Goal: Task Accomplishment & Management: Manage account settings

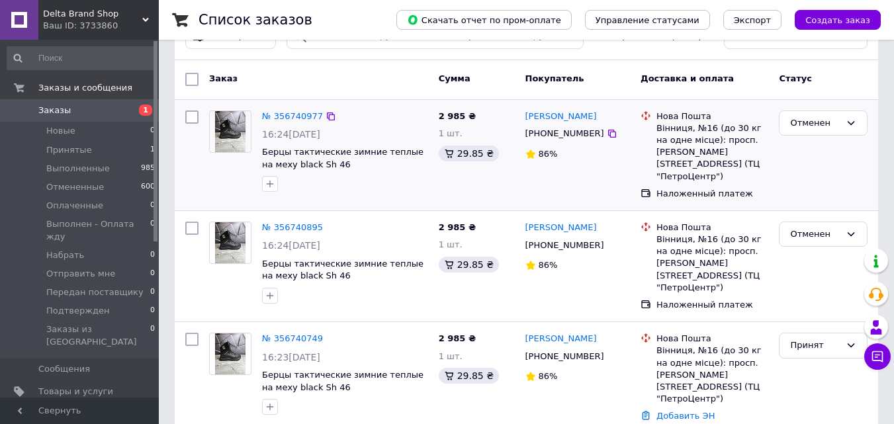
scroll to position [66, 0]
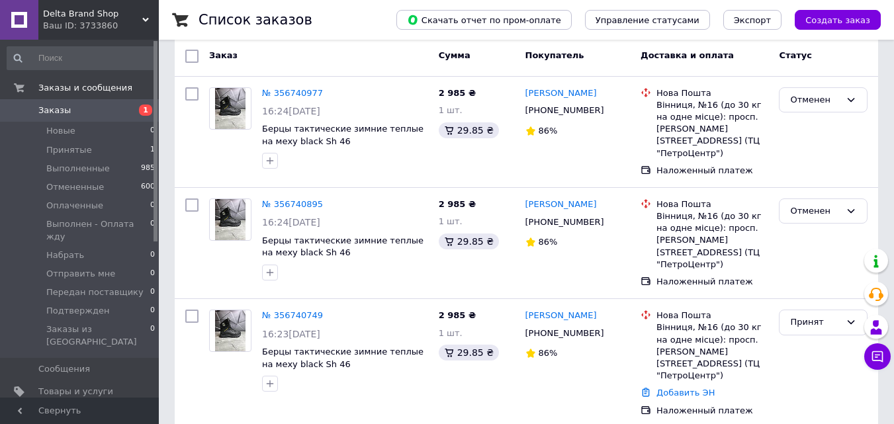
click at [71, 13] on span "Delta Brand Shop" at bounding box center [92, 14] width 99 height 12
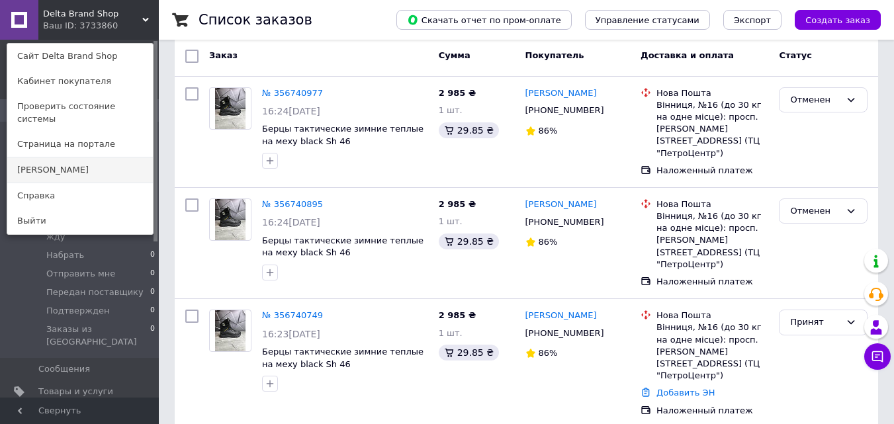
click at [39, 160] on link "[PERSON_NAME]" at bounding box center [80, 169] width 146 height 25
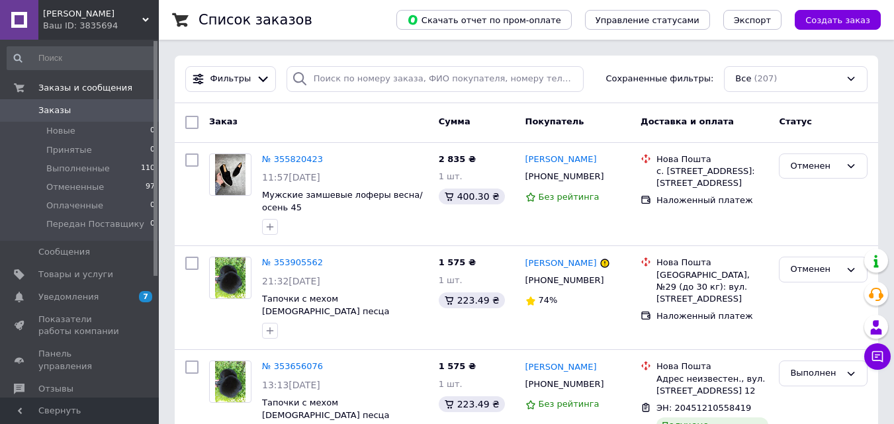
click at [59, 9] on span "[PERSON_NAME]" at bounding box center [92, 14] width 99 height 12
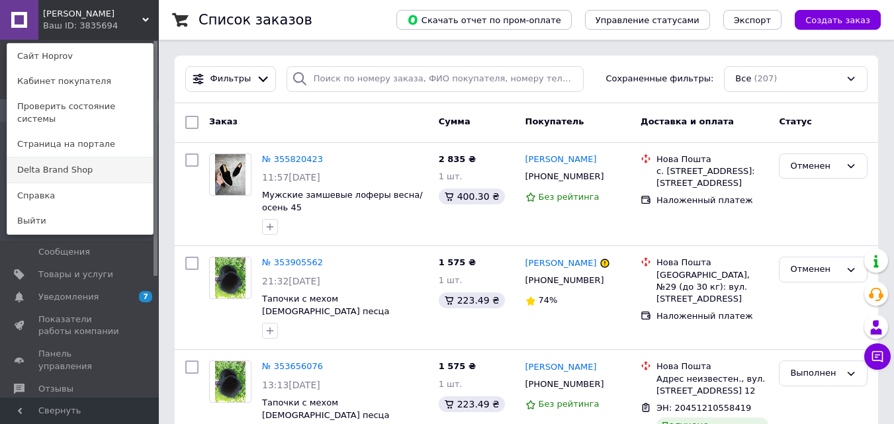
click at [36, 157] on link "Delta Brand Shop" at bounding box center [80, 169] width 146 height 25
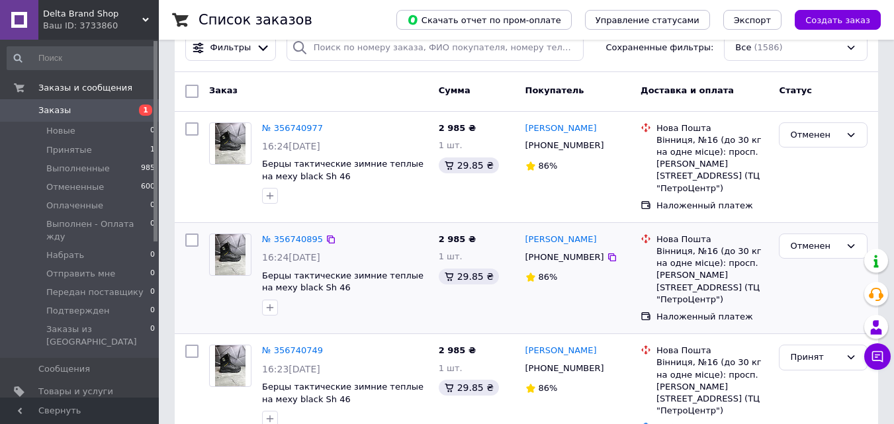
scroll to position [66, 0]
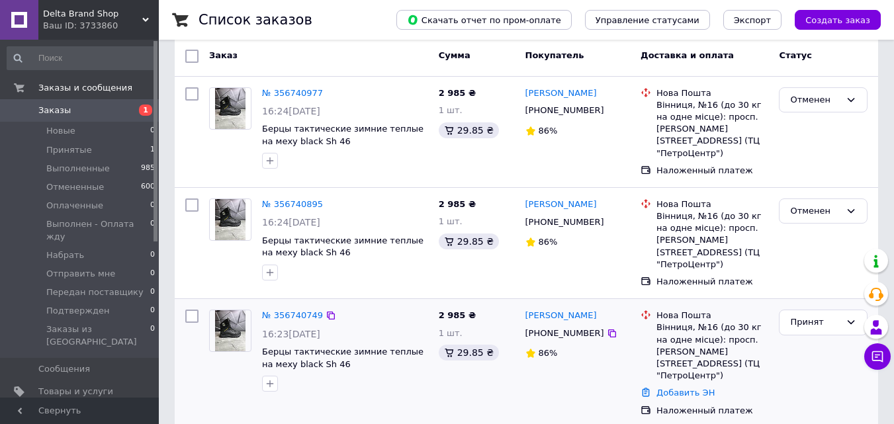
click at [231, 312] on img at bounding box center [230, 330] width 31 height 41
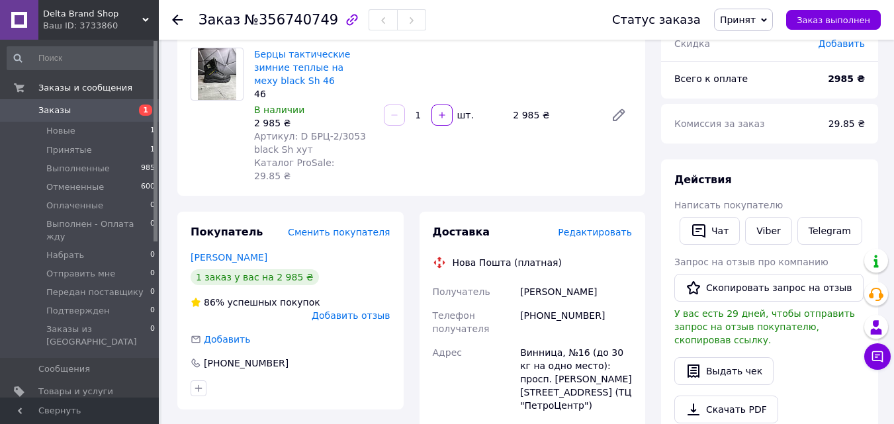
scroll to position [132, 0]
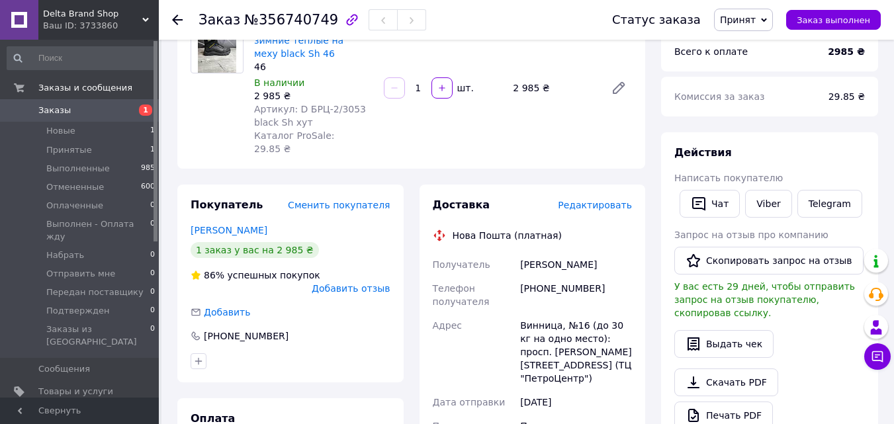
drag, startPoint x: 590, startPoint y: 235, endPoint x: 521, endPoint y: 232, distance: 69.5
click at [521, 253] on div "Сулима Валерій" at bounding box center [575, 265] width 117 height 24
copy div "Сулима Валерій"
drag, startPoint x: 588, startPoint y: 259, endPoint x: 522, endPoint y: 255, distance: 66.3
click at [522, 276] on div "[PHONE_NUMBER]" at bounding box center [575, 294] width 117 height 37
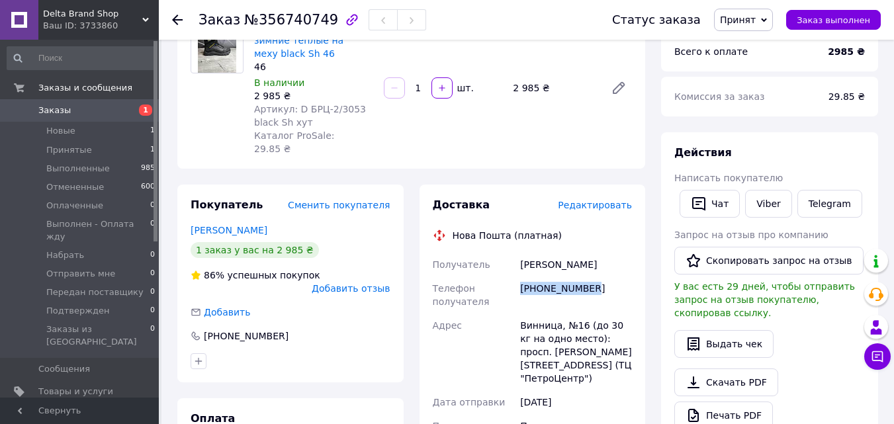
copy div "[PHONE_NUMBER]"
drag, startPoint x: 556, startPoint y: 297, endPoint x: 516, endPoint y: 297, distance: 40.3
copy div "Адрес Винница"
drag, startPoint x: 252, startPoint y: 15, endPoint x: 316, endPoint y: 31, distance: 66.1
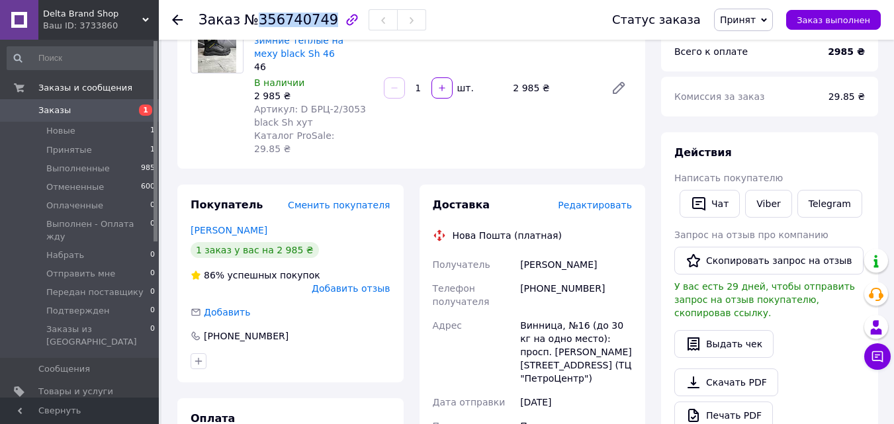
click at [316, 31] on div "Заказ №356740749" at bounding box center [391, 20] width 387 height 40
copy span "356740749"
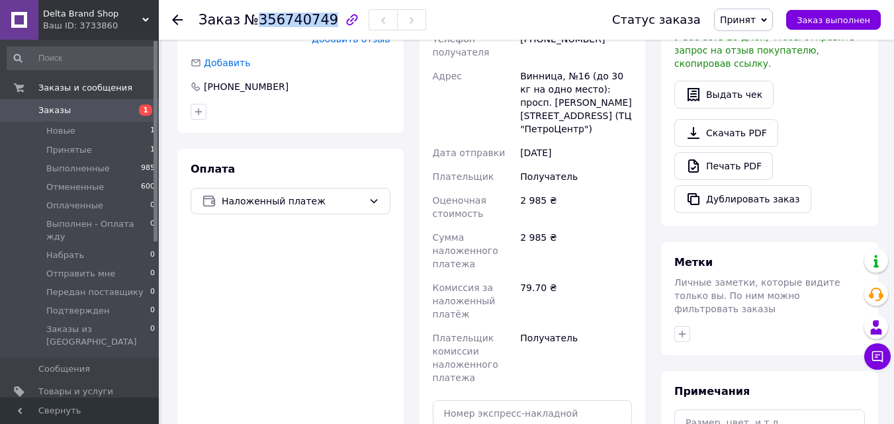
scroll to position [397, 0]
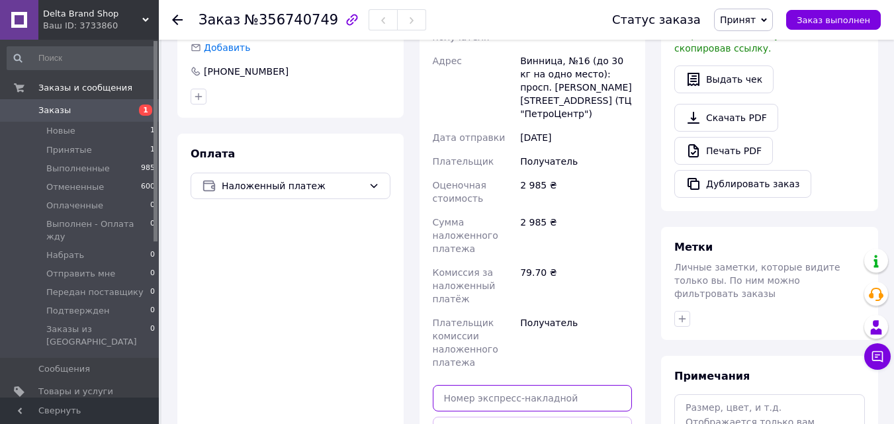
click at [499, 385] on input "text" at bounding box center [533, 398] width 200 height 26
paste input "20451225233399"
type input "20451225233399"
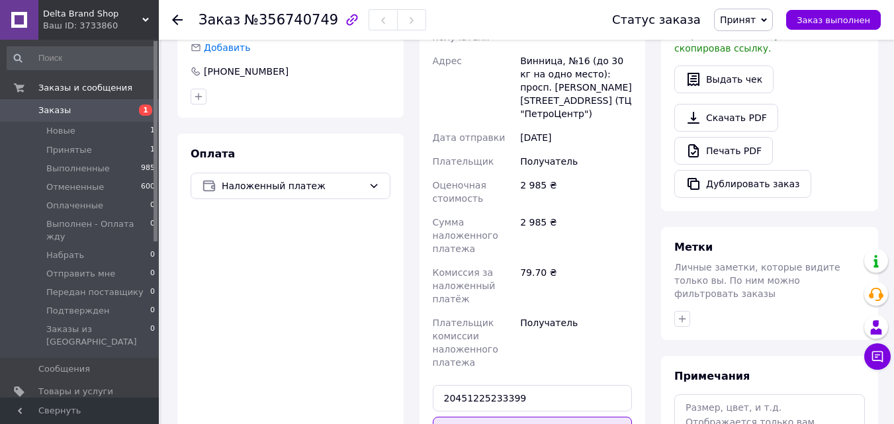
click at [521, 417] on button "Передать номер" at bounding box center [533, 430] width 200 height 26
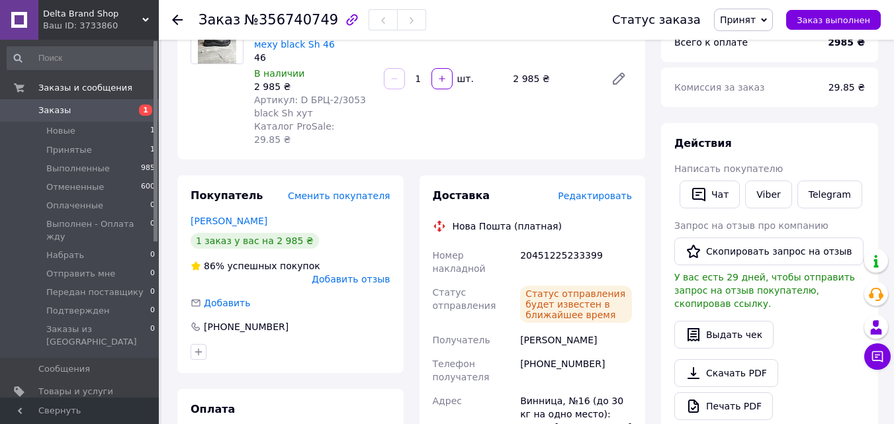
scroll to position [132, 0]
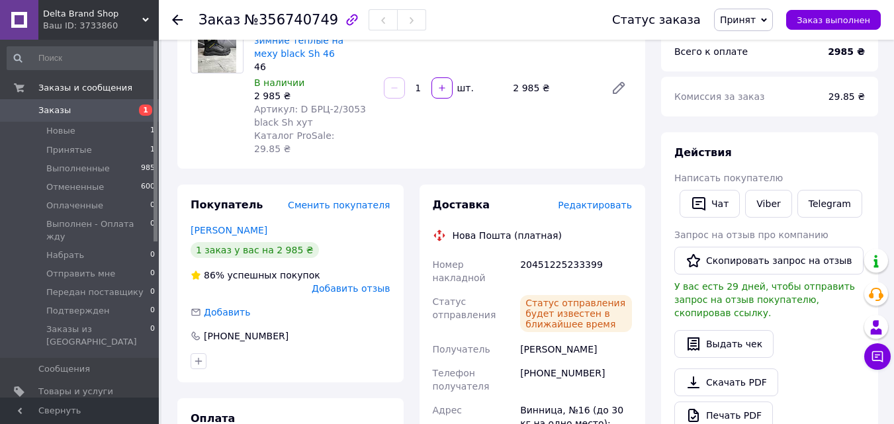
click at [747, 19] on span "Принят" at bounding box center [738, 20] width 36 height 11
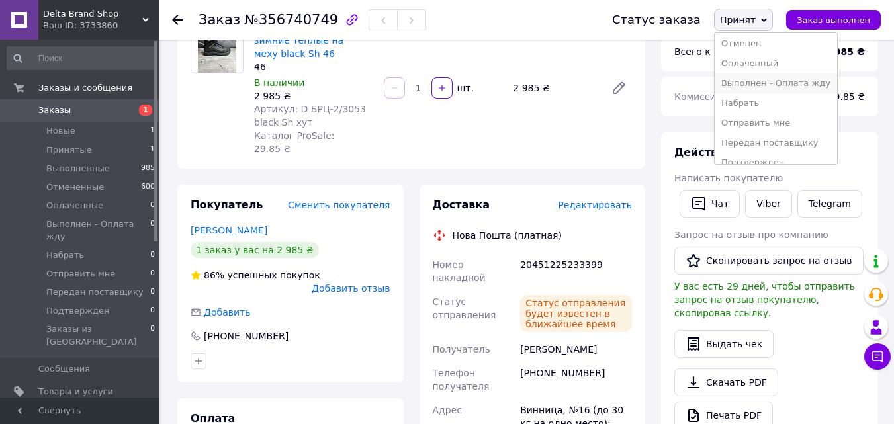
scroll to position [34, 0]
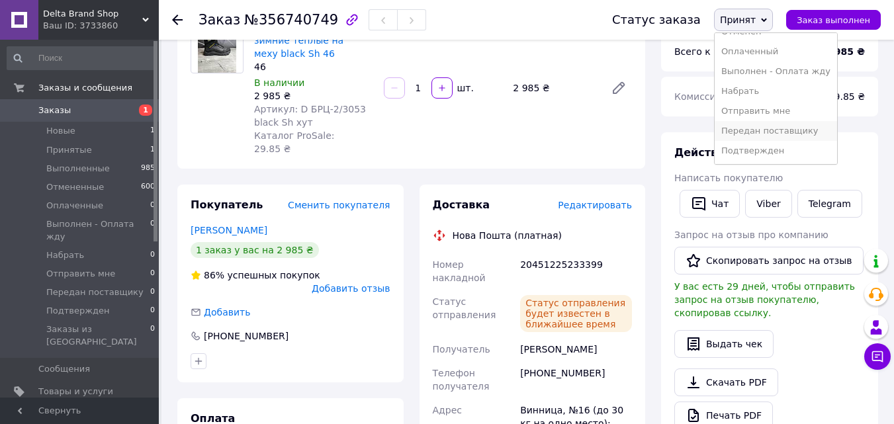
click at [753, 130] on li "Передан поставщику" at bounding box center [775, 131] width 122 height 20
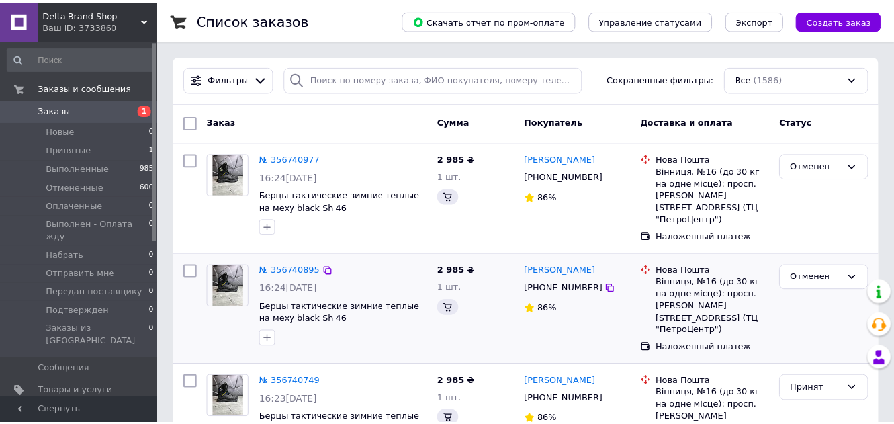
scroll to position [66, 0]
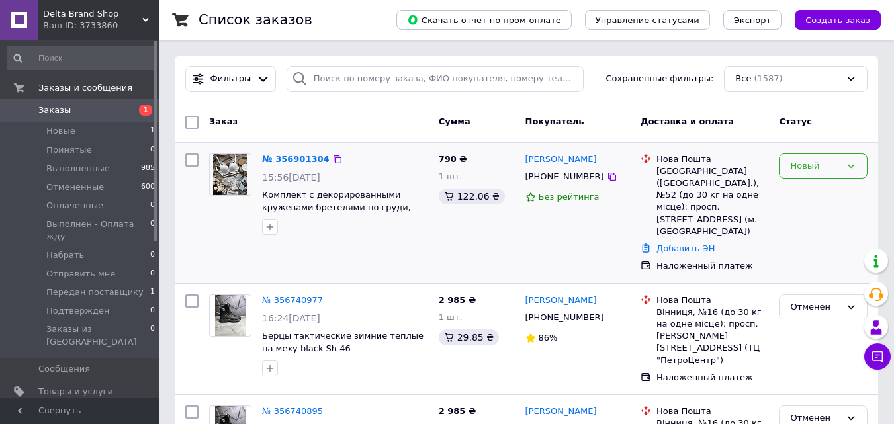
click at [798, 167] on div "Новый" at bounding box center [815, 166] width 50 height 14
click at [798, 192] on li "Принят" at bounding box center [822, 193] width 87 height 24
click at [223, 176] on img at bounding box center [230, 174] width 35 height 41
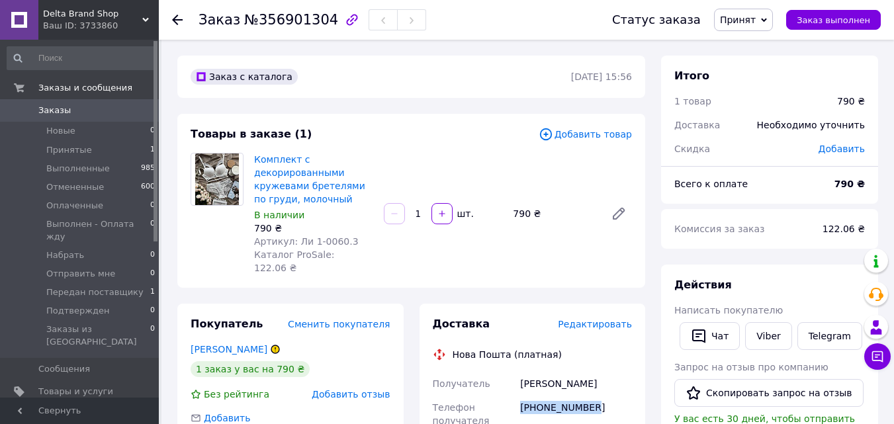
drag, startPoint x: 517, startPoint y: 392, endPoint x: 591, endPoint y: 404, distance: 75.0
click at [591, 404] on div "[PHONE_NUMBER]" at bounding box center [575, 414] width 117 height 37
copy div "[PHONE_NUMBER]"
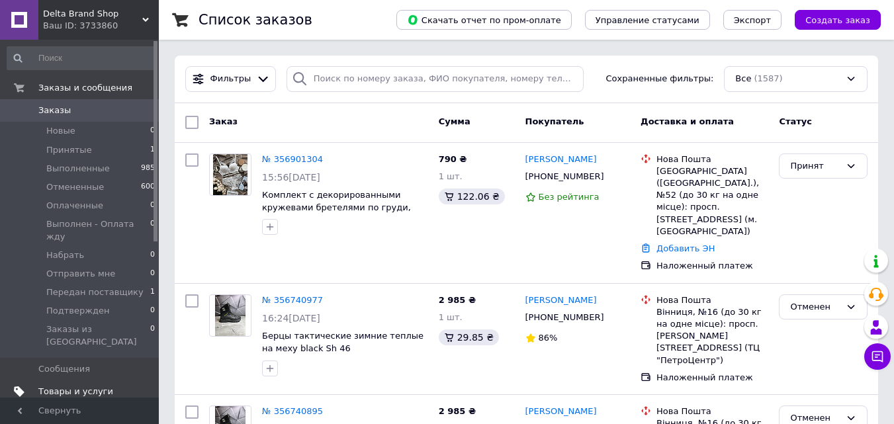
click at [63, 386] on span "Товары и услуги" at bounding box center [75, 392] width 75 height 12
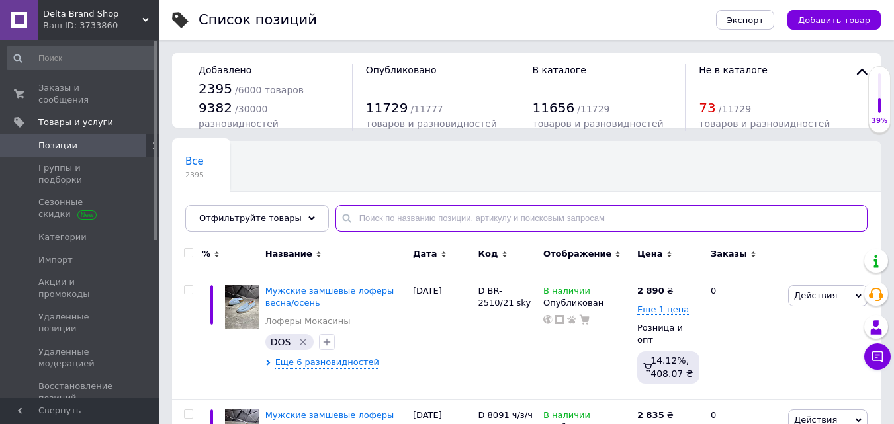
click at [394, 218] on input "text" at bounding box center [601, 218] width 532 height 26
paste input "1-0060.3"
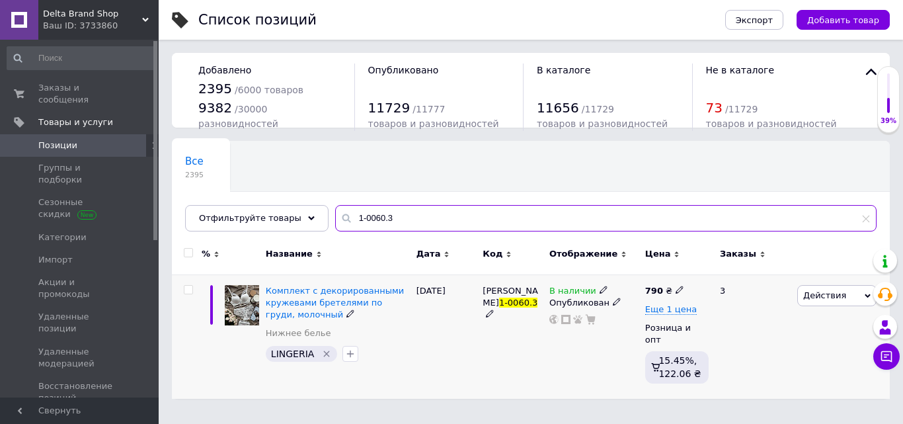
type input "1-0060.3"
click at [240, 306] on img at bounding box center [242, 305] width 34 height 40
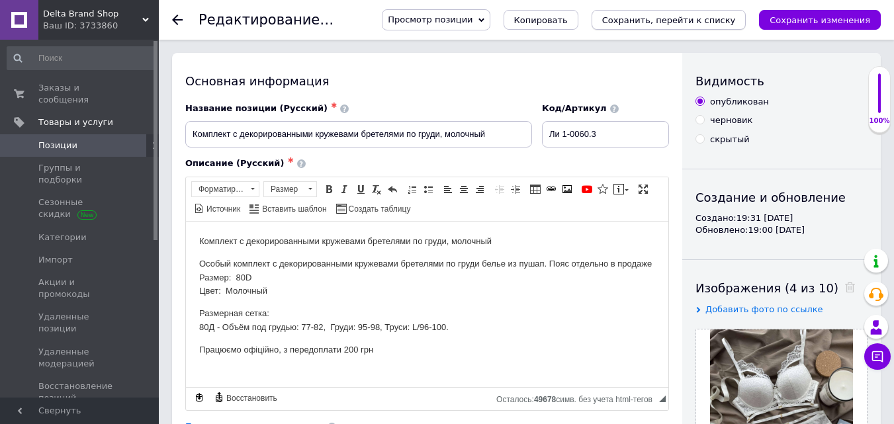
click at [653, 20] on icon "Сохранить, перейти к списку" at bounding box center [669, 20] width 134 height 10
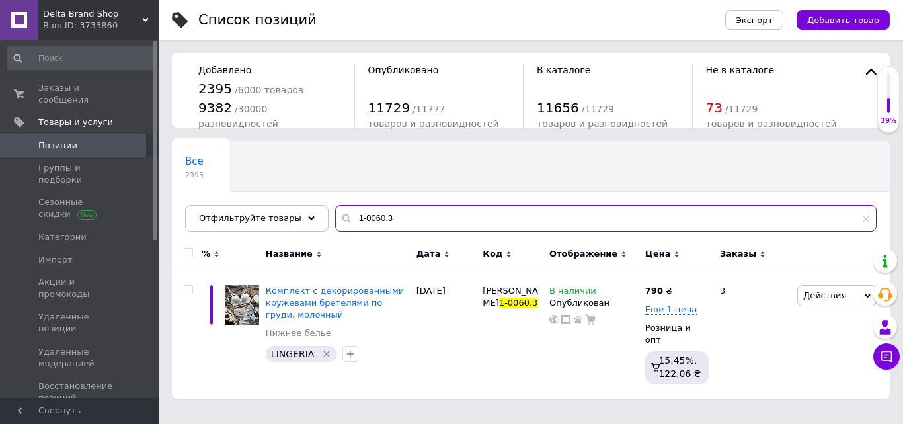
drag, startPoint x: 392, startPoint y: 222, endPoint x: 314, endPoint y: 204, distance: 80.1
click at [314, 204] on div "Все 2395 Ok Отфильтровано... Сохранить Мы ничего не нашли Возможно, ошибка в сл…" at bounding box center [531, 186] width 718 height 91
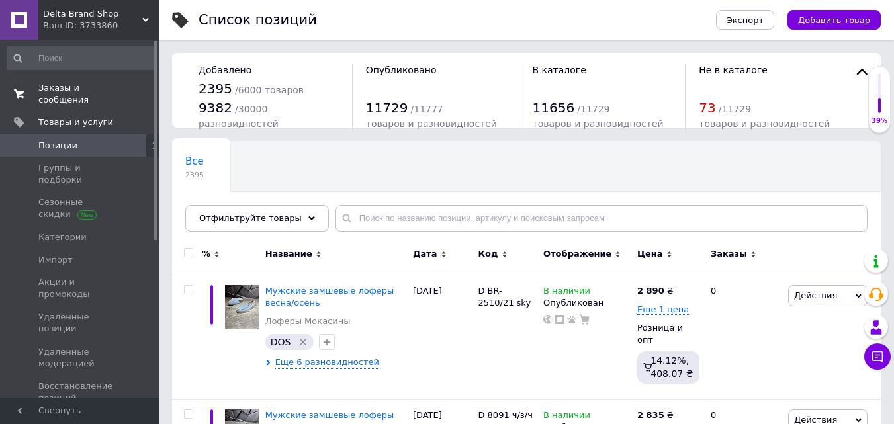
click at [65, 91] on span "Заказы и сообщения" at bounding box center [80, 94] width 84 height 24
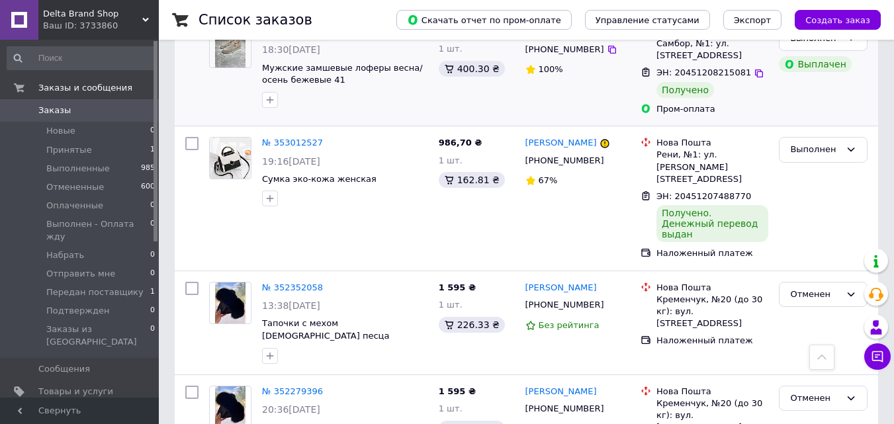
scroll to position [1191, 0]
